Goal: Contribute content: Contribute content

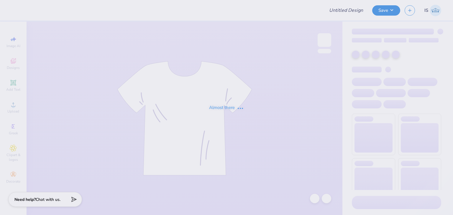
type input "SSE fall '25 sh"
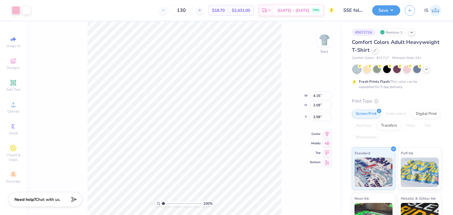
type input "3.00"
click at [287, 52] on div "100 % Back W 4.15 4.15 " H 2.09 2.09 " Y 3.00 3.00 " Center Middle Top Bottom" at bounding box center [185, 119] width 316 height 194
click at [336, 43] on img at bounding box center [324, 40] width 24 height 24
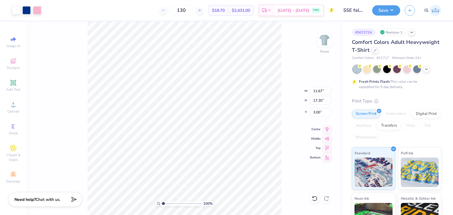
type input "3.00"
click at [391, 9] on button "Save" at bounding box center [386, 9] width 28 height 10
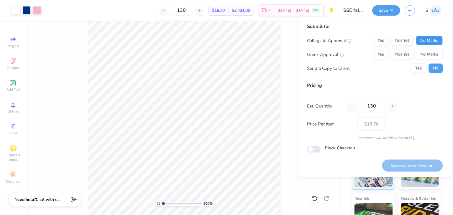
click at [421, 43] on button "No Marks" at bounding box center [428, 40] width 27 height 9
drag, startPoint x: 424, startPoint y: 50, endPoint x: 426, endPoint y: 52, distance: 3.4
click at [426, 52] on button "No Marks" at bounding box center [428, 54] width 27 height 9
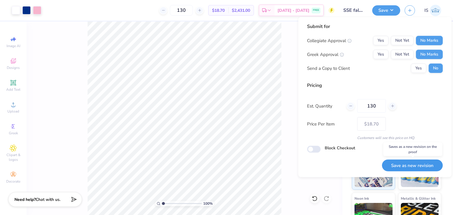
click at [436, 165] on button "Save as new revision" at bounding box center [412, 165] width 61 height 12
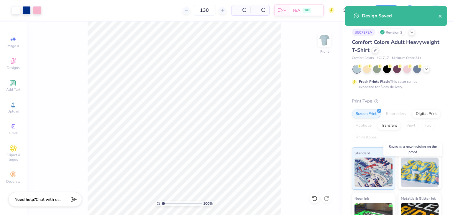
type input "– –"
